Goal: Task Accomplishment & Management: Manage account settings

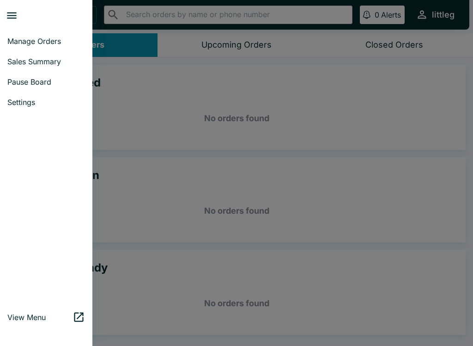
click at [43, 87] on link "Pause Board" at bounding box center [46, 82] width 92 height 20
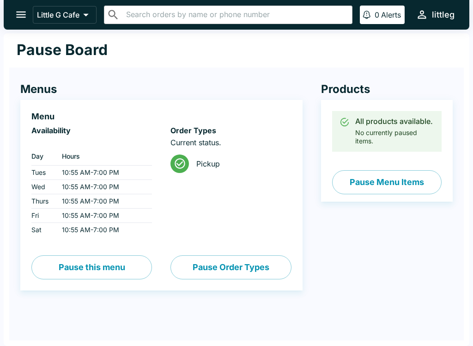
click at [402, 180] on button "Pause Menu Items" at bounding box center [387, 182] width 110 height 24
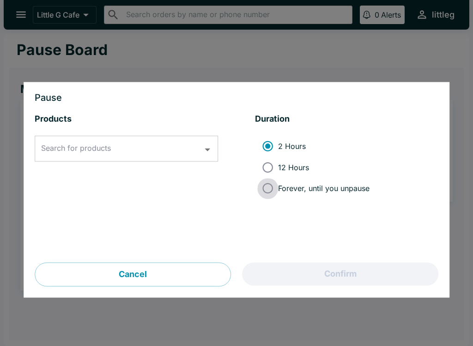
click at [274, 193] on input "Forever, until you unpause" at bounding box center [267, 188] width 21 height 21
radio input "true"
click at [210, 148] on icon "Open" at bounding box center [208, 149] width 12 height 12
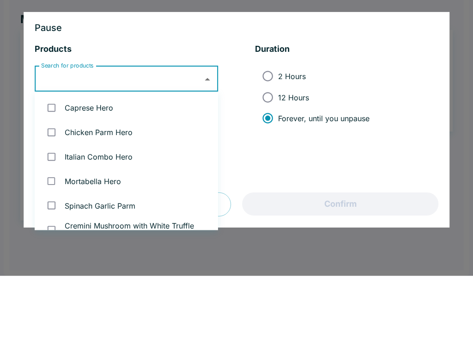
click at [92, 165] on li "Caprese Hero" at bounding box center [126, 177] width 183 height 24
checkbox input "true"
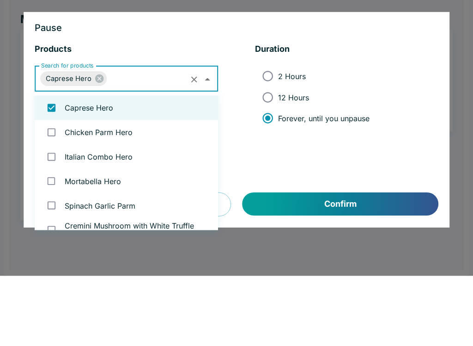
click at [103, 190] on li "Chicken Parm Hero" at bounding box center [126, 202] width 183 height 24
checkbox input "true"
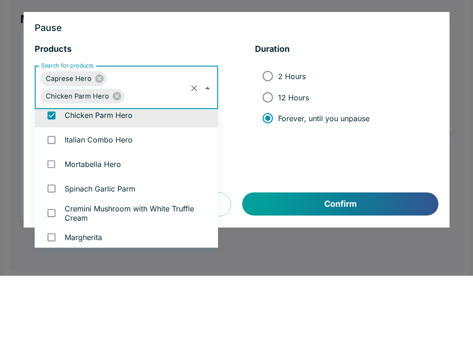
click at [110, 197] on li "Italian Combo Hero" at bounding box center [126, 209] width 183 height 24
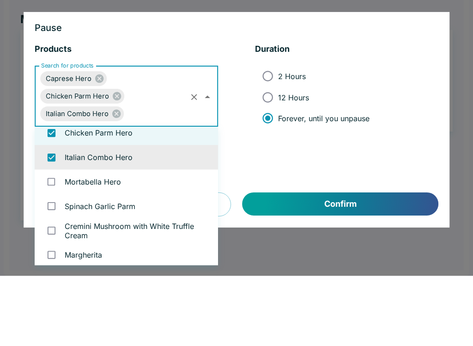
checkbox input "true"
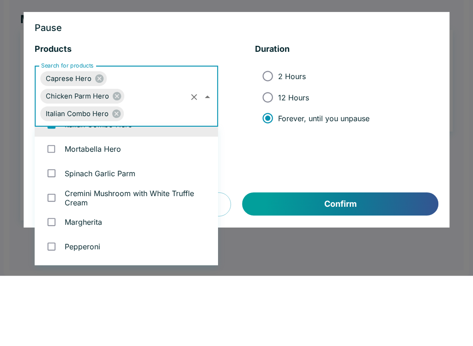
scroll to position [71, 0]
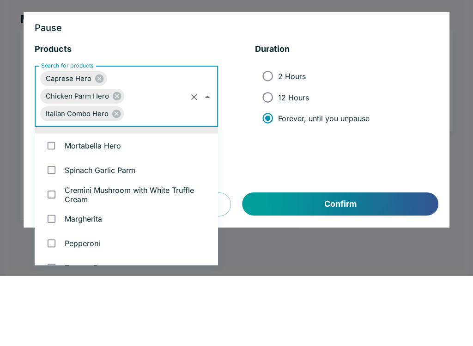
click at [108, 203] on li "Mortabella Hero" at bounding box center [126, 215] width 183 height 24
checkbox input "true"
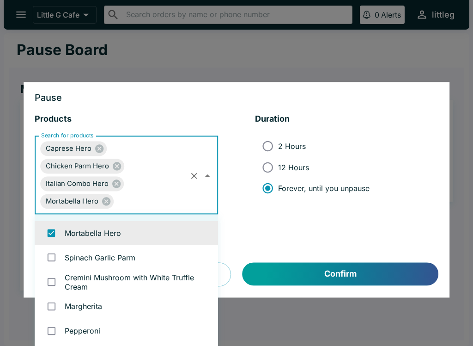
click at [343, 272] on button "Confirm" at bounding box center [341, 274] width 196 height 23
